Goal: Task Accomplishment & Management: Complete application form

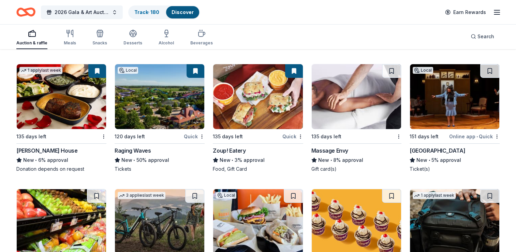
scroll to position [4839, 0]
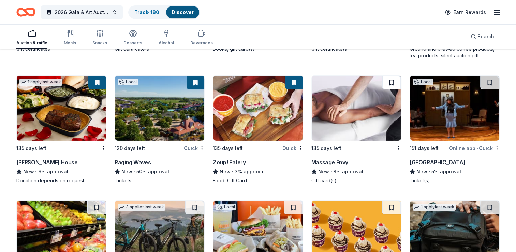
click at [390, 84] on button at bounding box center [391, 83] width 19 height 14
click at [488, 80] on button at bounding box center [489, 83] width 19 height 14
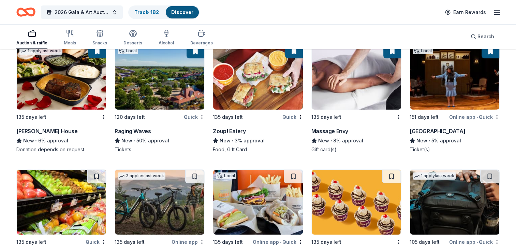
scroll to position [4941, 0]
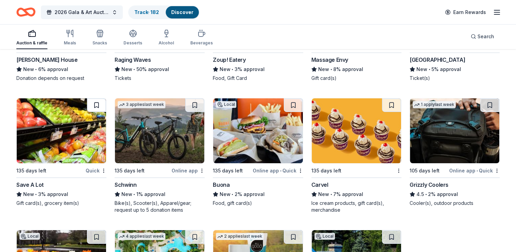
click at [97, 103] on button at bounding box center [96, 105] width 19 height 14
click at [195, 103] on button at bounding box center [194, 105] width 19 height 14
click at [291, 100] on button at bounding box center [293, 105] width 19 height 14
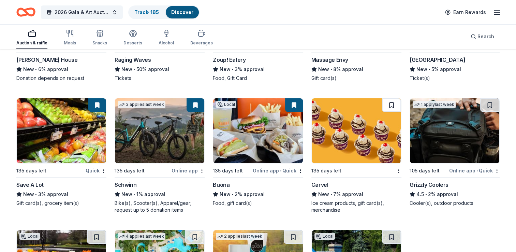
click at [394, 98] on button at bounding box center [391, 105] width 19 height 14
click at [492, 103] on button at bounding box center [489, 105] width 19 height 14
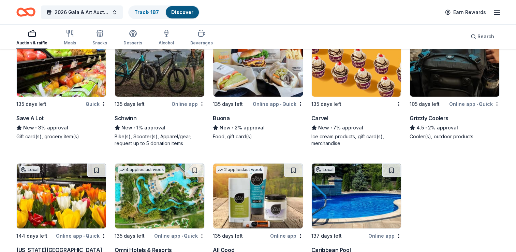
scroll to position [5044, 0]
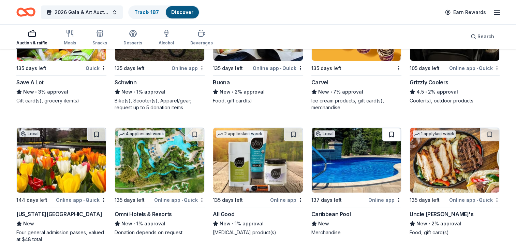
click at [391, 133] on button at bounding box center [391, 135] width 19 height 14
click at [491, 128] on button at bounding box center [489, 135] width 19 height 14
click at [294, 130] on button at bounding box center [293, 135] width 19 height 14
click at [194, 129] on button at bounding box center [194, 135] width 19 height 14
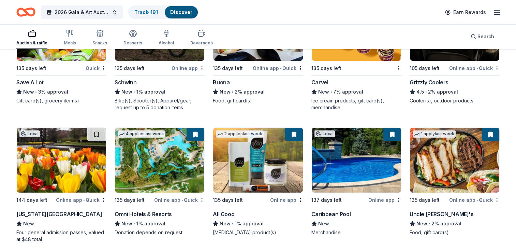
click at [296, 128] on button at bounding box center [294, 135] width 18 height 14
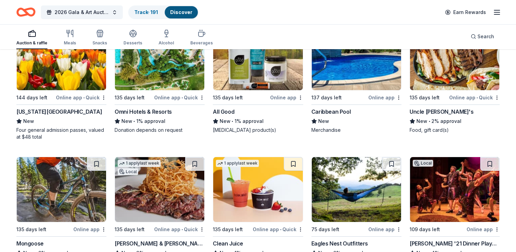
scroll to position [5180, 0]
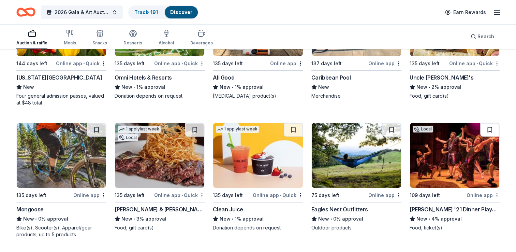
click at [494, 123] on button at bounding box center [489, 130] width 19 height 14
click at [392, 126] on button at bounding box center [391, 130] width 19 height 14
click at [295, 129] on button at bounding box center [293, 130] width 19 height 14
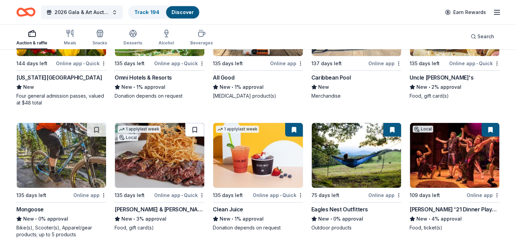
click at [194, 125] on button at bounding box center [194, 130] width 19 height 14
click at [92, 124] on button at bounding box center [96, 130] width 19 height 14
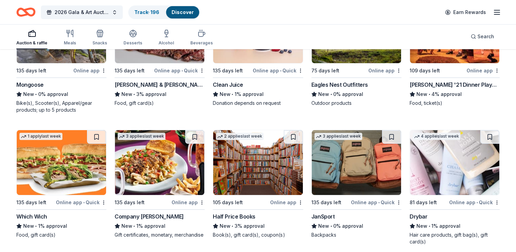
scroll to position [5317, 0]
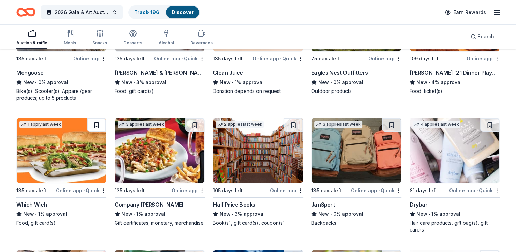
click at [102, 118] on button at bounding box center [96, 125] width 19 height 14
click at [201, 123] on button at bounding box center [194, 125] width 19 height 14
click at [295, 122] on button at bounding box center [293, 125] width 19 height 14
click at [394, 122] on button at bounding box center [391, 125] width 19 height 14
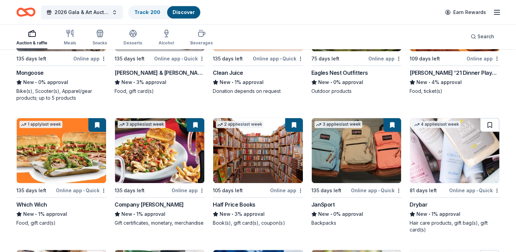
click at [484, 122] on button at bounding box center [489, 125] width 19 height 14
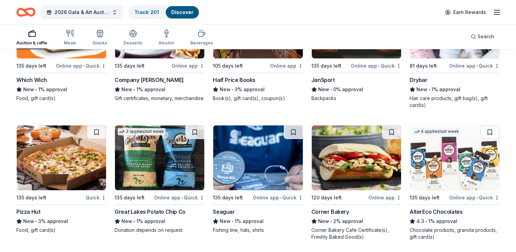
scroll to position [5453, 0]
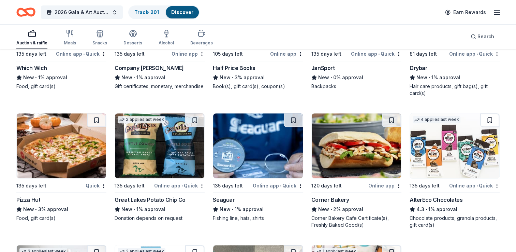
click at [494, 117] on button at bounding box center [489, 120] width 19 height 14
click at [390, 118] on button at bounding box center [391, 120] width 19 height 14
click at [300, 114] on button at bounding box center [293, 120] width 19 height 14
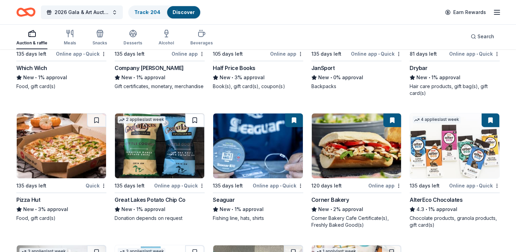
click at [190, 119] on button at bounding box center [194, 120] width 19 height 14
click at [100, 114] on button at bounding box center [96, 120] width 19 height 14
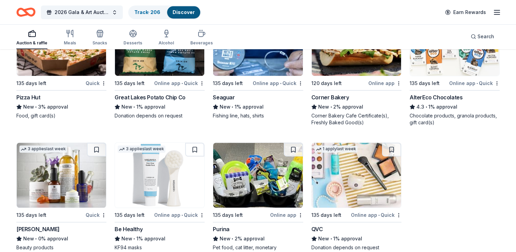
scroll to position [5589, 0]
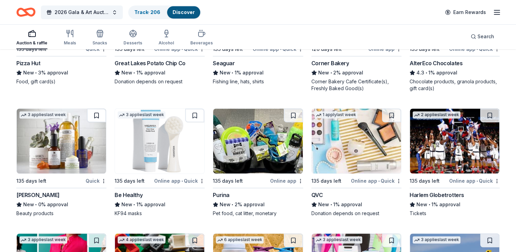
click at [100, 114] on button at bounding box center [96, 115] width 19 height 14
click at [197, 112] on button at bounding box center [194, 115] width 19 height 14
click at [286, 112] on button at bounding box center [293, 115] width 19 height 14
click at [389, 115] on button at bounding box center [391, 115] width 19 height 14
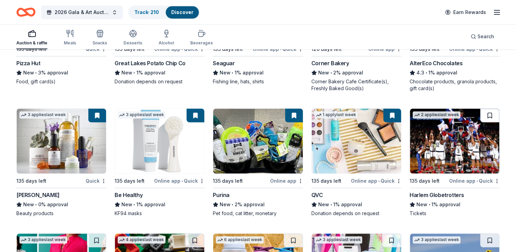
click at [488, 117] on button at bounding box center [489, 115] width 19 height 14
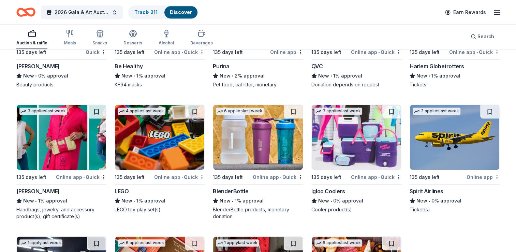
scroll to position [5760, 0]
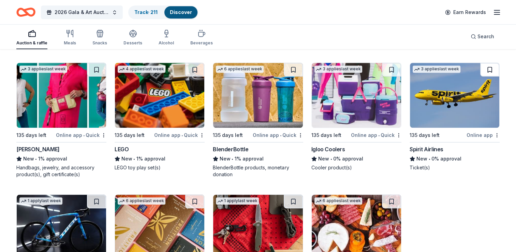
click at [484, 63] on button at bounding box center [489, 70] width 19 height 14
click at [396, 67] on button at bounding box center [391, 70] width 19 height 14
click at [292, 63] on button at bounding box center [293, 70] width 19 height 14
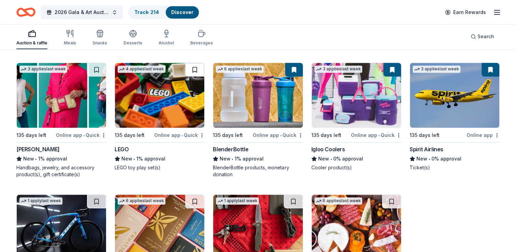
click at [198, 67] on button at bounding box center [194, 70] width 19 height 14
click at [102, 63] on button at bounding box center [96, 70] width 19 height 14
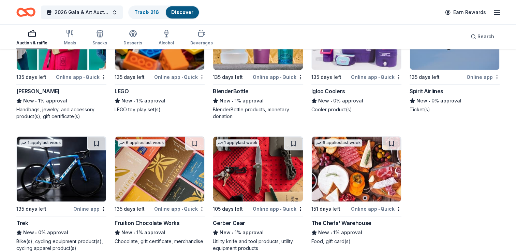
scroll to position [5862, 0]
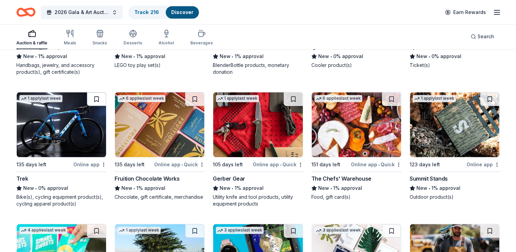
click at [98, 93] on button at bounding box center [96, 99] width 19 height 14
click at [199, 94] on button at bounding box center [194, 99] width 19 height 14
click at [289, 100] on button at bounding box center [293, 99] width 19 height 14
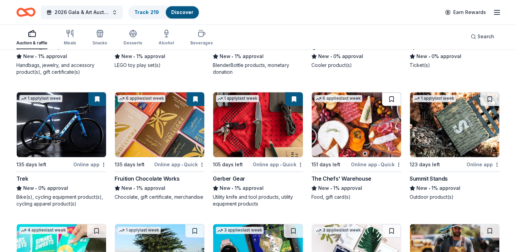
click at [388, 95] on button at bounding box center [391, 99] width 19 height 14
click at [491, 92] on button at bounding box center [489, 99] width 19 height 14
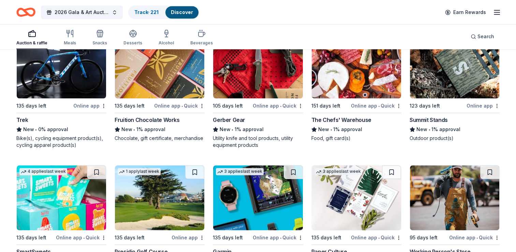
scroll to position [5999, 0]
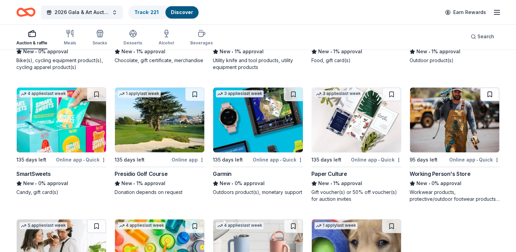
click at [491, 90] on button at bounding box center [489, 94] width 19 height 14
click at [384, 92] on button at bounding box center [391, 94] width 19 height 14
click at [293, 90] on button at bounding box center [293, 94] width 19 height 14
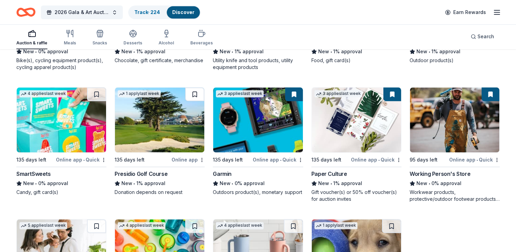
click at [198, 88] on button at bounding box center [194, 94] width 19 height 14
click at [92, 93] on button at bounding box center [96, 94] width 19 height 14
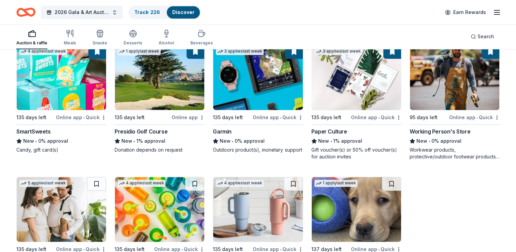
scroll to position [6101, 0]
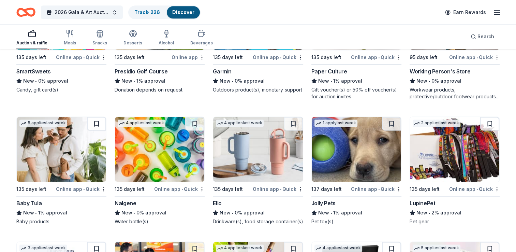
click at [91, 123] on button at bounding box center [96, 124] width 19 height 14
click at [194, 118] on button at bounding box center [194, 124] width 19 height 14
click at [295, 121] on button at bounding box center [293, 124] width 19 height 14
click at [399, 117] on button at bounding box center [391, 124] width 19 height 14
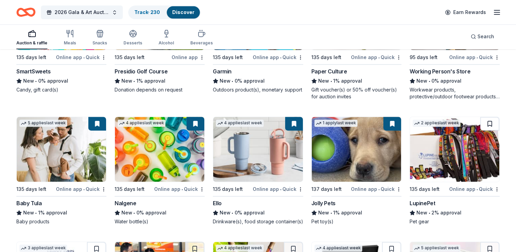
click at [493, 121] on button at bounding box center [489, 124] width 19 height 14
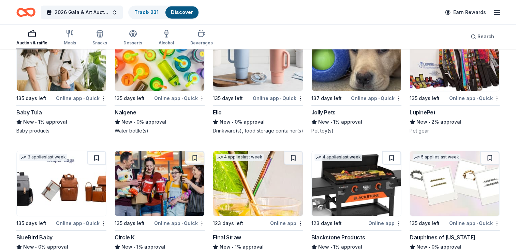
scroll to position [6237, 0]
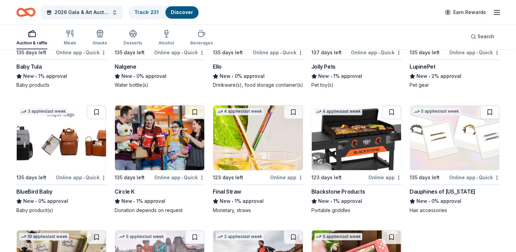
click at [494, 108] on button at bounding box center [489, 112] width 19 height 14
click at [391, 111] on button at bounding box center [391, 112] width 19 height 14
click at [293, 105] on button at bounding box center [293, 112] width 19 height 14
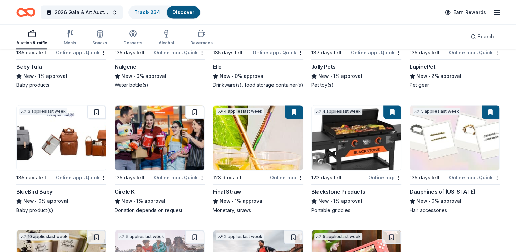
click at [195, 105] on button at bounding box center [194, 112] width 19 height 14
click at [98, 105] on button at bounding box center [96, 112] width 19 height 14
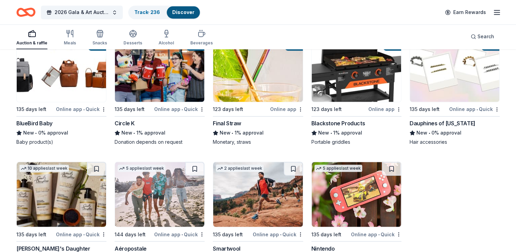
scroll to position [6374, 0]
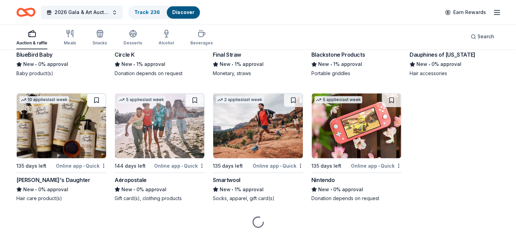
click at [97, 95] on button at bounding box center [96, 100] width 19 height 14
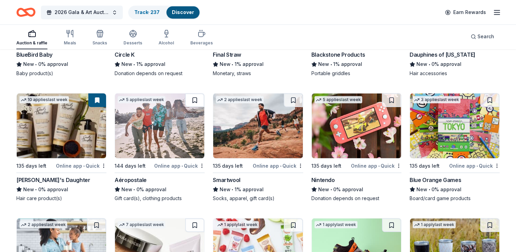
click at [193, 100] on button at bounding box center [194, 100] width 19 height 14
click at [295, 95] on button at bounding box center [293, 100] width 19 height 14
click at [382, 99] on button at bounding box center [391, 100] width 19 height 14
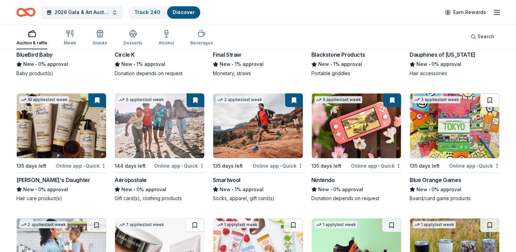
click at [493, 94] on button at bounding box center [489, 100] width 19 height 14
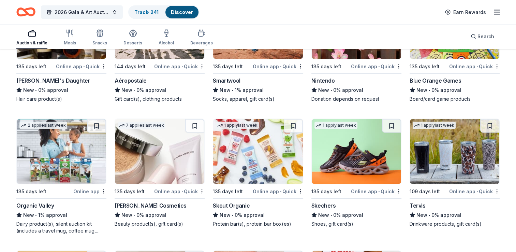
scroll to position [6477, 0]
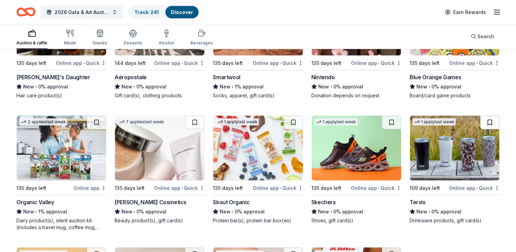
click at [495, 118] on button at bounding box center [489, 123] width 19 height 14
click at [398, 116] on button at bounding box center [391, 123] width 19 height 14
click at [299, 117] on button at bounding box center [293, 123] width 19 height 14
click at [197, 116] on button at bounding box center [194, 123] width 19 height 14
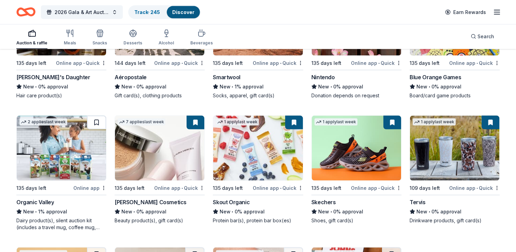
click at [100, 121] on button at bounding box center [96, 123] width 19 height 14
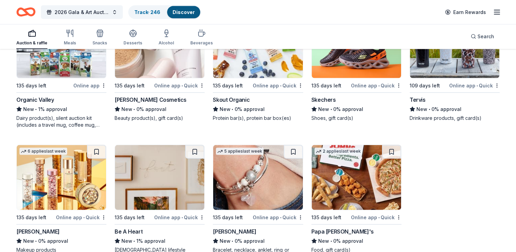
scroll to position [6613, 0]
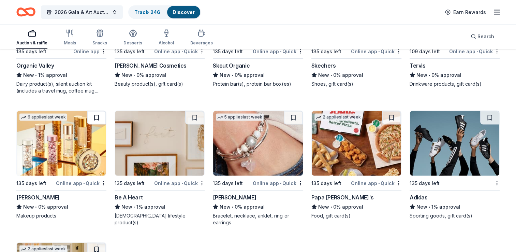
click at [99, 113] on button at bounding box center [96, 118] width 19 height 14
click at [203, 115] on button at bounding box center [194, 118] width 19 height 14
click at [292, 114] on button at bounding box center [293, 118] width 19 height 14
click at [392, 114] on button at bounding box center [391, 118] width 19 height 14
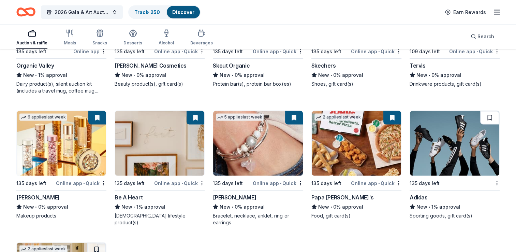
click at [496, 113] on button at bounding box center [489, 118] width 19 height 14
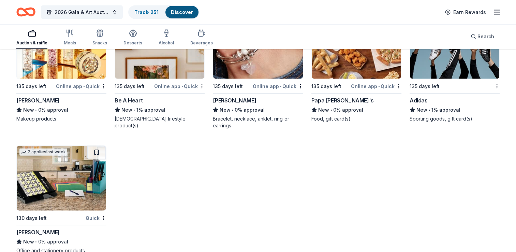
scroll to position [6715, 0]
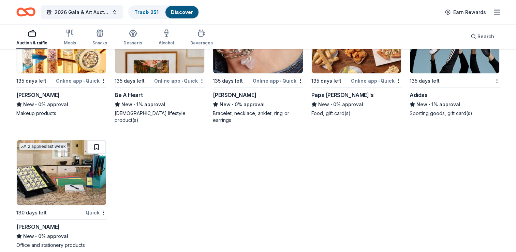
click at [90, 144] on button at bounding box center [96, 147] width 19 height 14
click at [112, 8] on button "2026 Gala & Art Auction" at bounding box center [82, 12] width 82 height 14
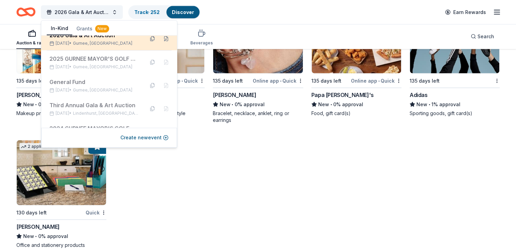
scroll to position [0, 0]
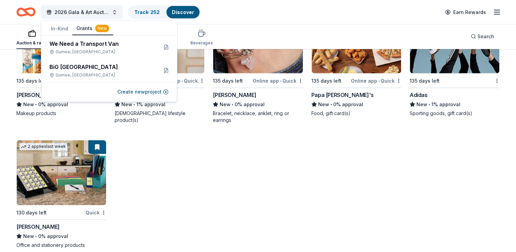
click at [95, 29] on div "New" at bounding box center [102, 29] width 14 height 8
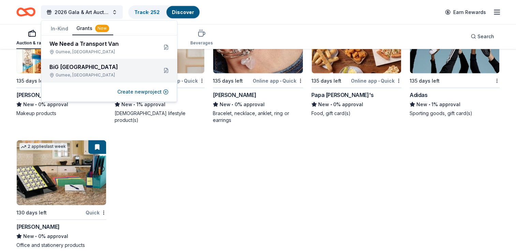
click at [105, 65] on div "BiG [GEOGRAPHIC_DATA]" at bounding box center [100, 67] width 103 height 8
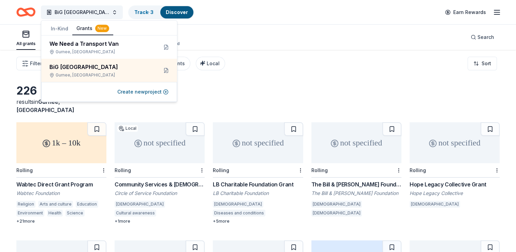
click at [312, 76] on div "Filter Eligibility Type of support CyberGrants Local Sort" at bounding box center [258, 63] width 516 height 27
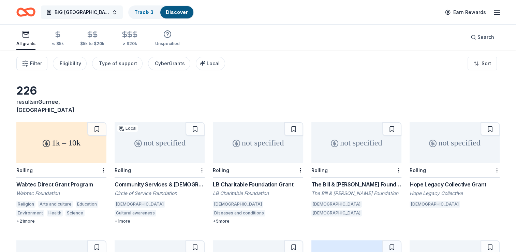
click at [84, 9] on span "BiG [GEOGRAPHIC_DATA]" at bounding box center [82, 12] width 55 height 8
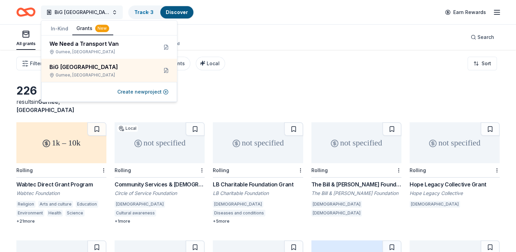
click at [84, 9] on span "BiG [GEOGRAPHIC_DATA]" at bounding box center [82, 12] width 55 height 8
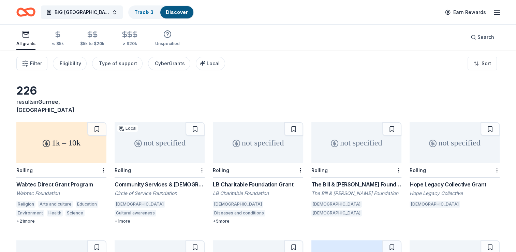
click at [308, 73] on div "Filter Eligibility Type of support CyberGrants Local Sort" at bounding box center [258, 63] width 516 height 27
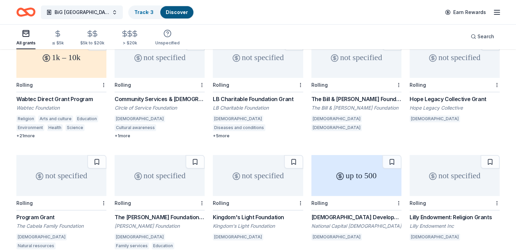
scroll to position [136, 0]
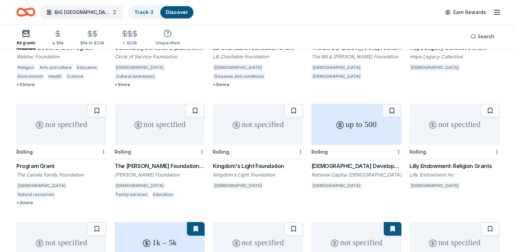
click at [46, 162] on div "Program Grant" at bounding box center [61, 166] width 90 height 8
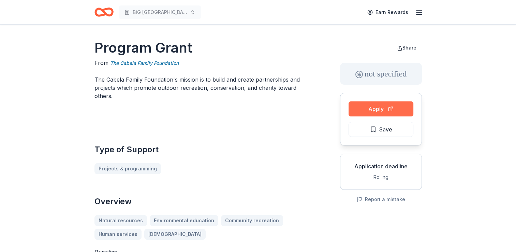
click at [370, 111] on button "Apply" at bounding box center [381, 108] width 65 height 15
